Goal: Transaction & Acquisition: Purchase product/service

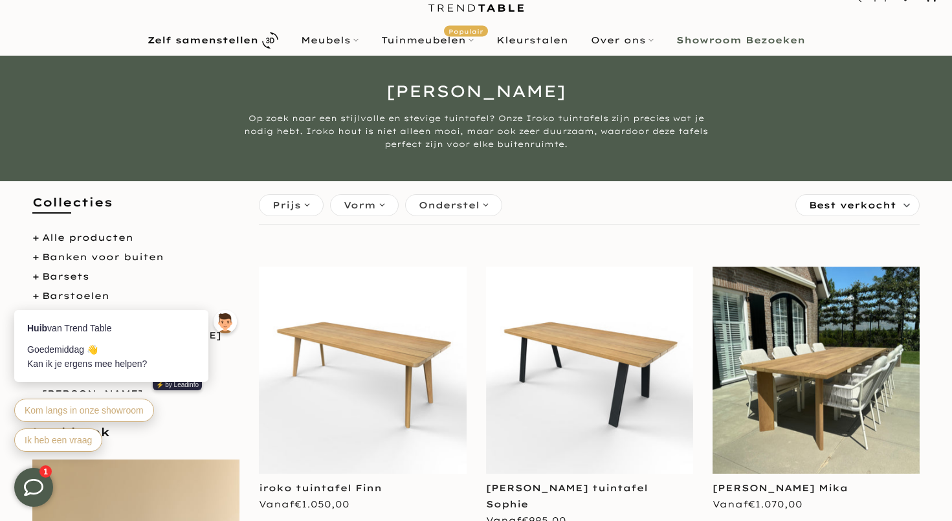
scroll to position [90, 0]
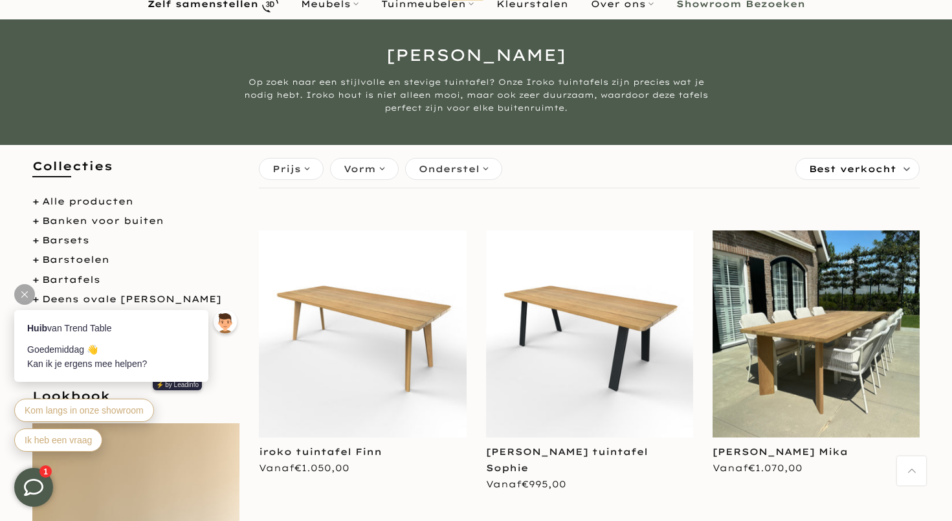
click at [25, 296] on icon at bounding box center [24, 294] width 6 height 6
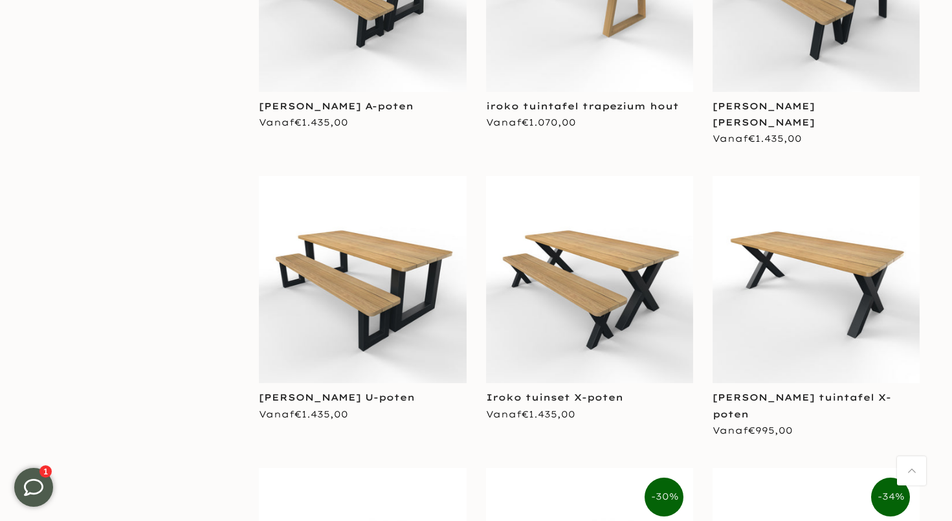
scroll to position [1351, 0]
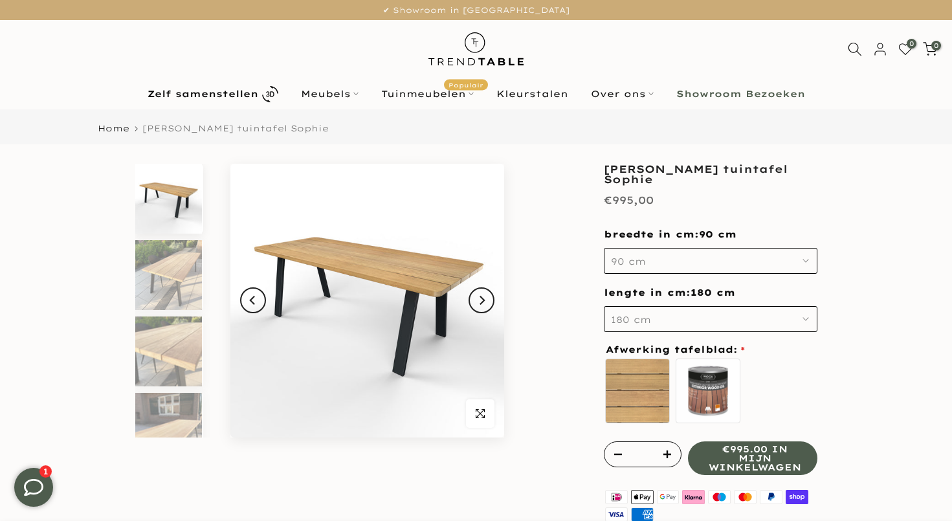
scroll to position [27, 0]
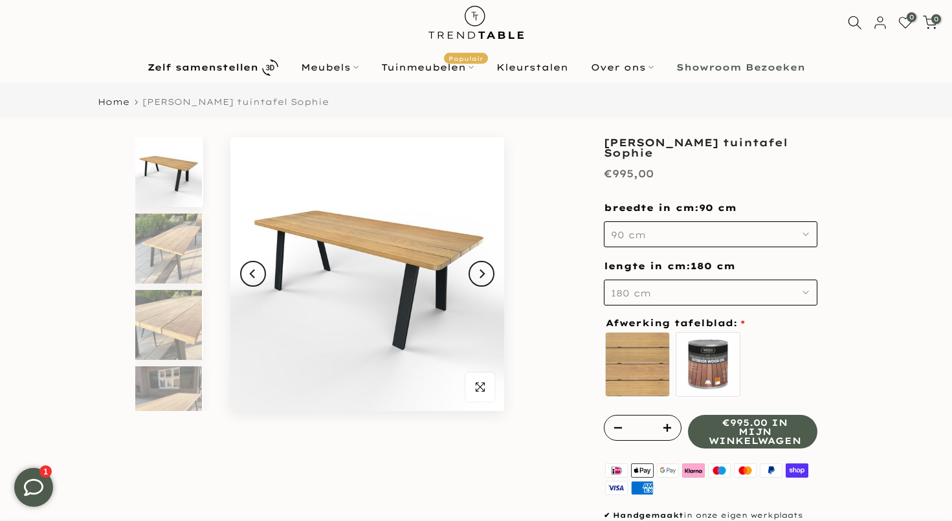
click at [737, 233] on button "90 cm" at bounding box center [711, 234] width 214 height 26
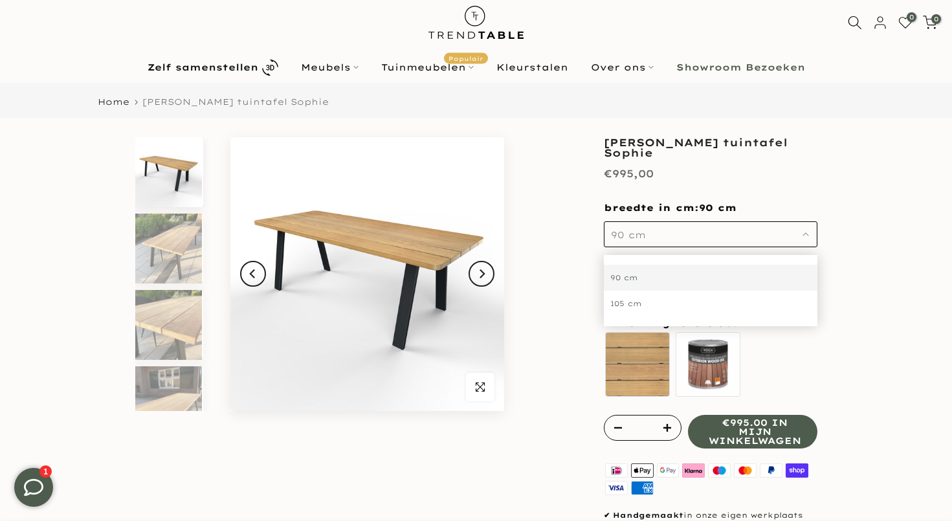
click at [692, 304] on div "105 cm" at bounding box center [711, 304] width 214 height 26
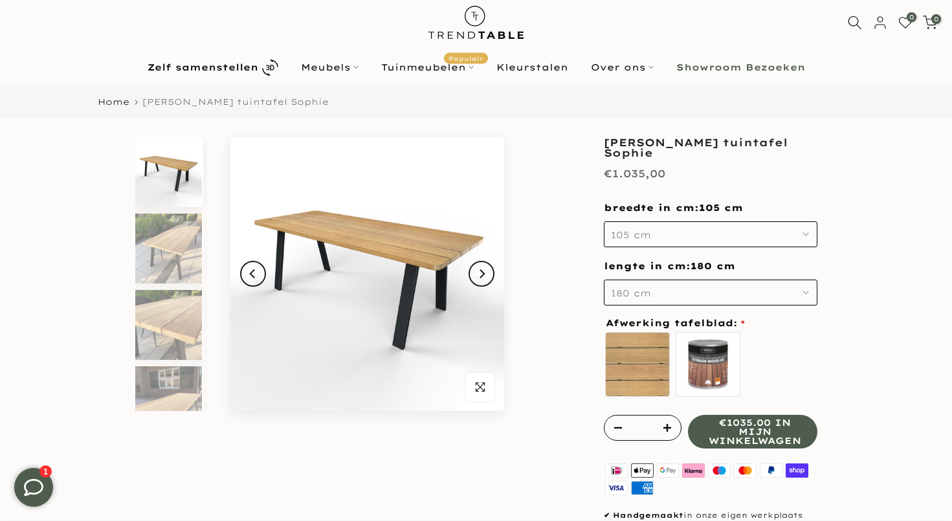
click at [703, 286] on button "180 cm" at bounding box center [711, 293] width 214 height 26
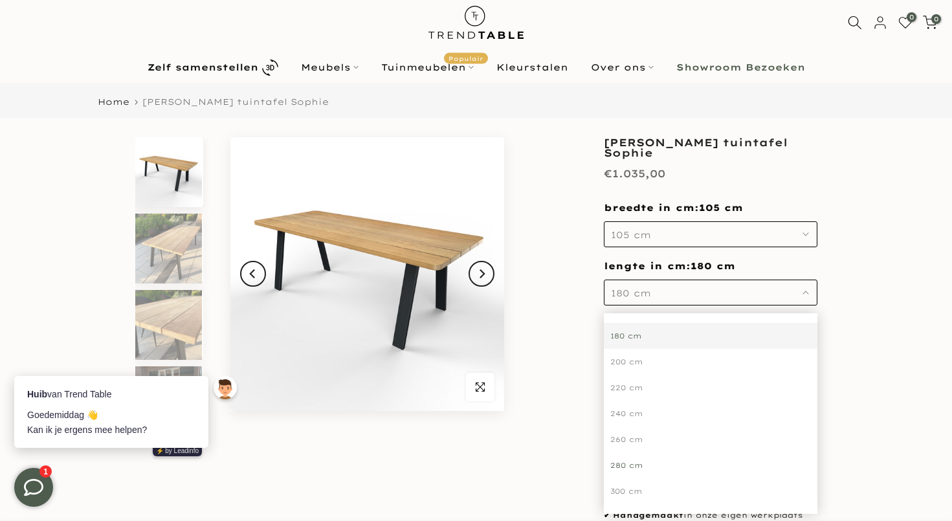
click at [642, 466] on div "280 cm" at bounding box center [711, 466] width 214 height 26
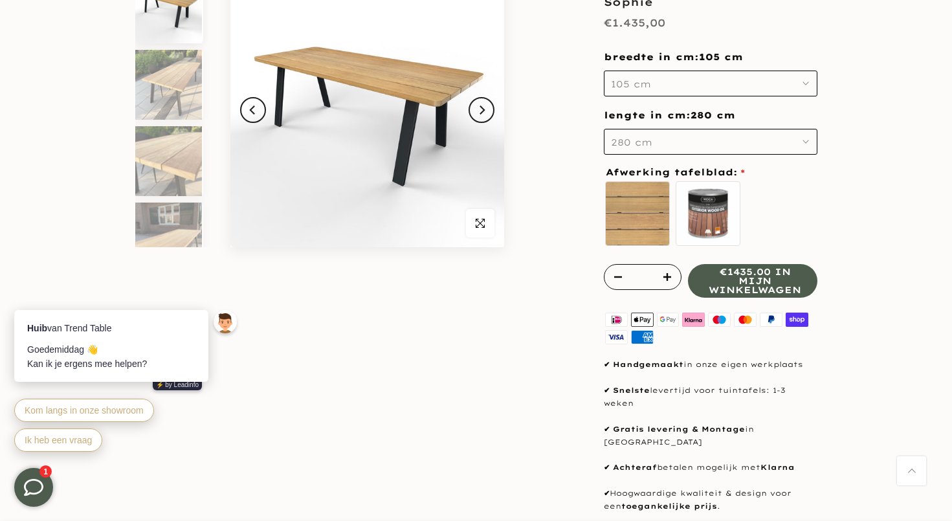
scroll to position [193, 0]
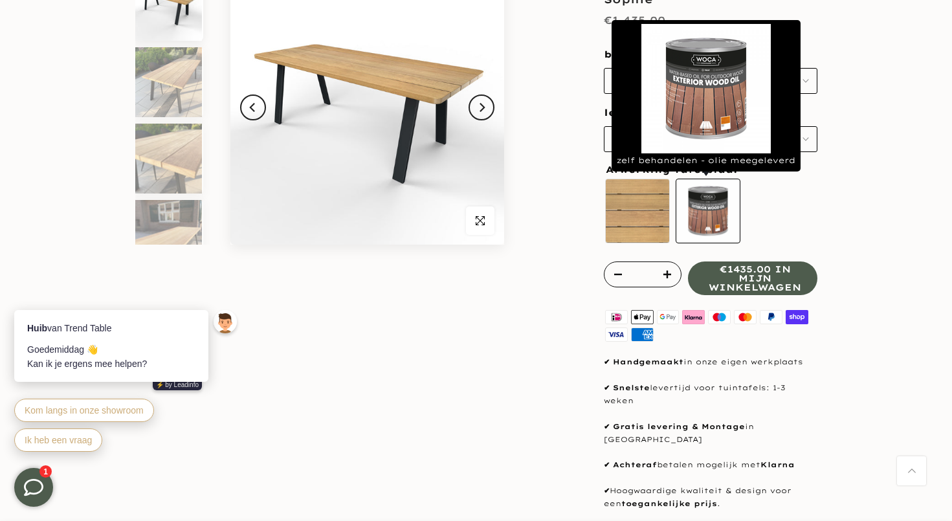
click at [720, 200] on label "zelf behandelen - olie meegeleverd" at bounding box center [708, 211] width 65 height 65
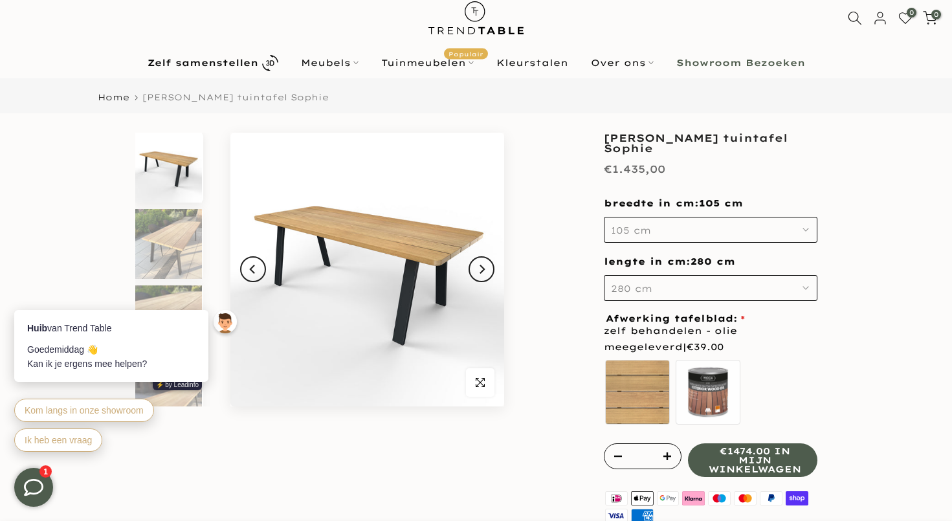
scroll to position [27, 0]
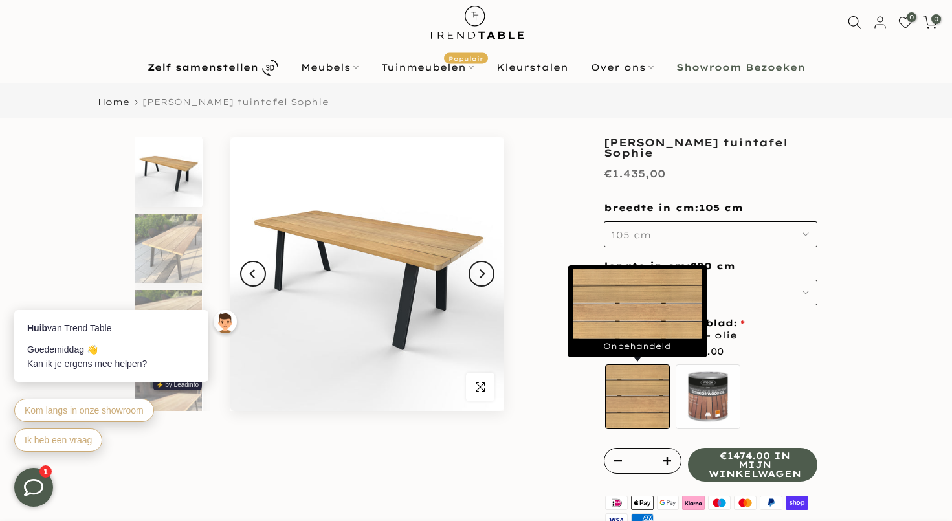
click at [641, 389] on label "Onbehandeld" at bounding box center [637, 397] width 65 height 65
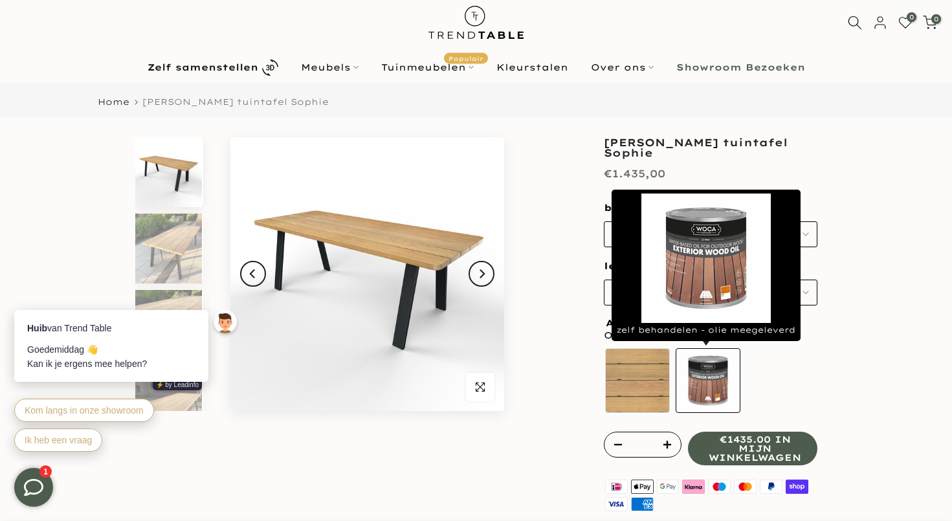
click at [708, 372] on label "zelf behandelen - olie meegeleverd" at bounding box center [708, 380] width 65 height 65
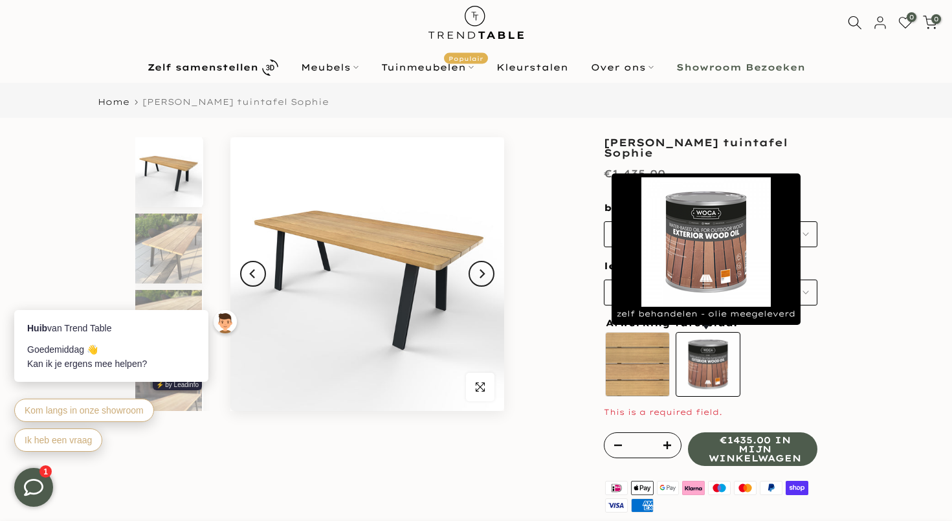
click at [703, 372] on label "zelf behandelen - olie meegeleverd" at bounding box center [708, 364] width 65 height 65
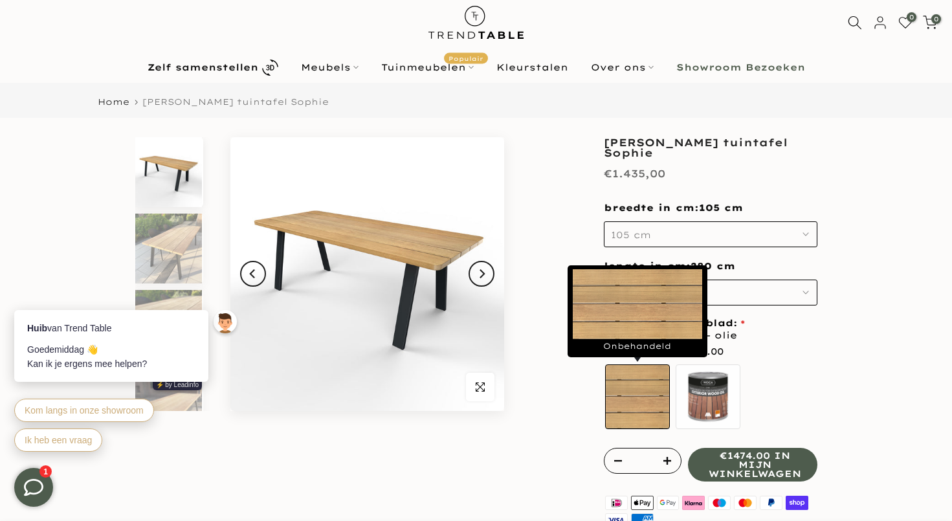
click at [649, 376] on label "Onbehandeld" at bounding box center [637, 397] width 65 height 65
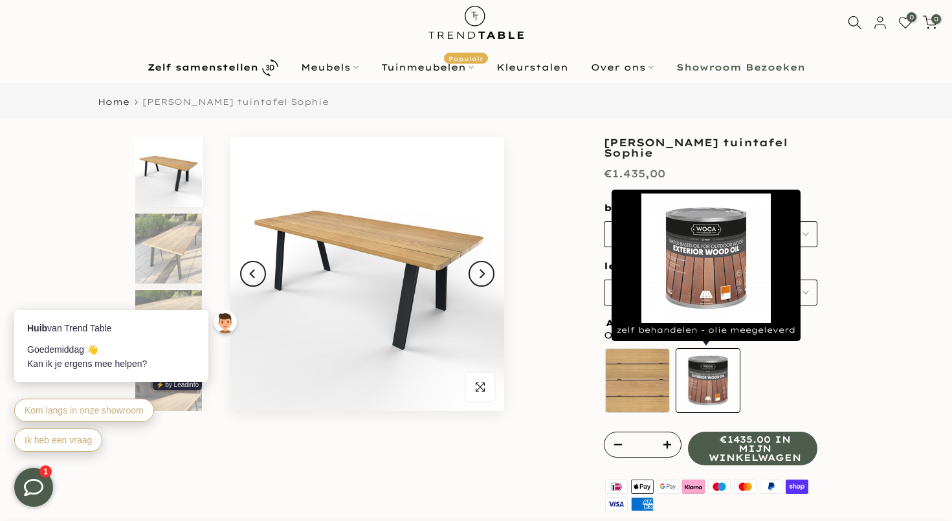
click at [714, 380] on label "zelf behandelen - olie meegeleverd" at bounding box center [708, 380] width 65 height 65
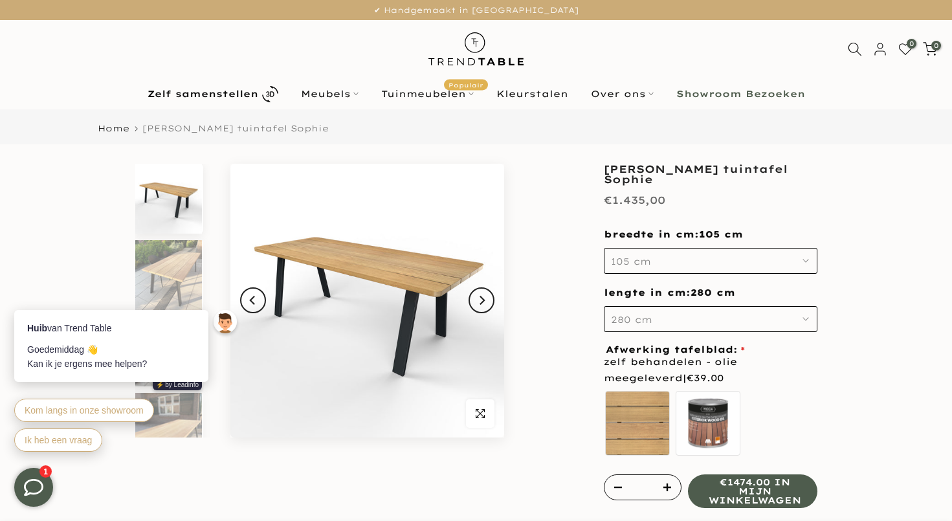
scroll to position [0, 0]
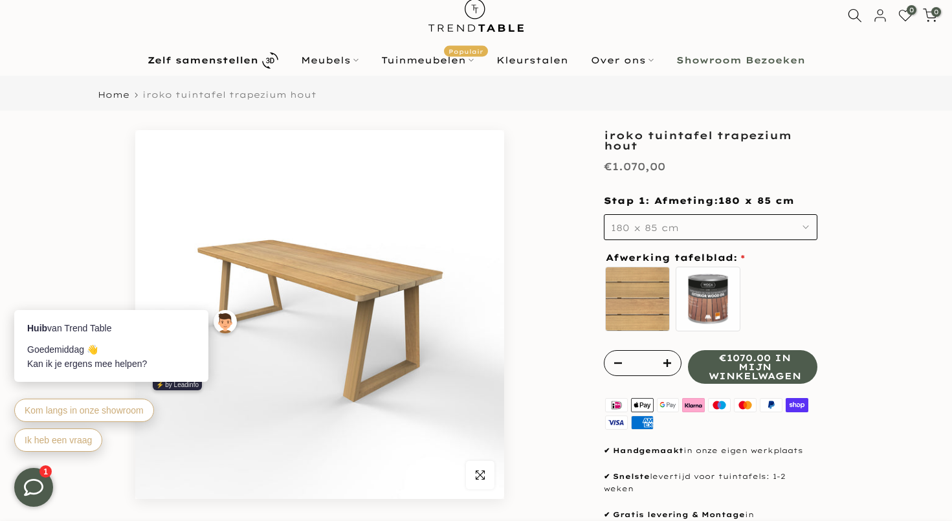
scroll to position [69, 0]
